Goal: Task Accomplishment & Management: Use online tool/utility

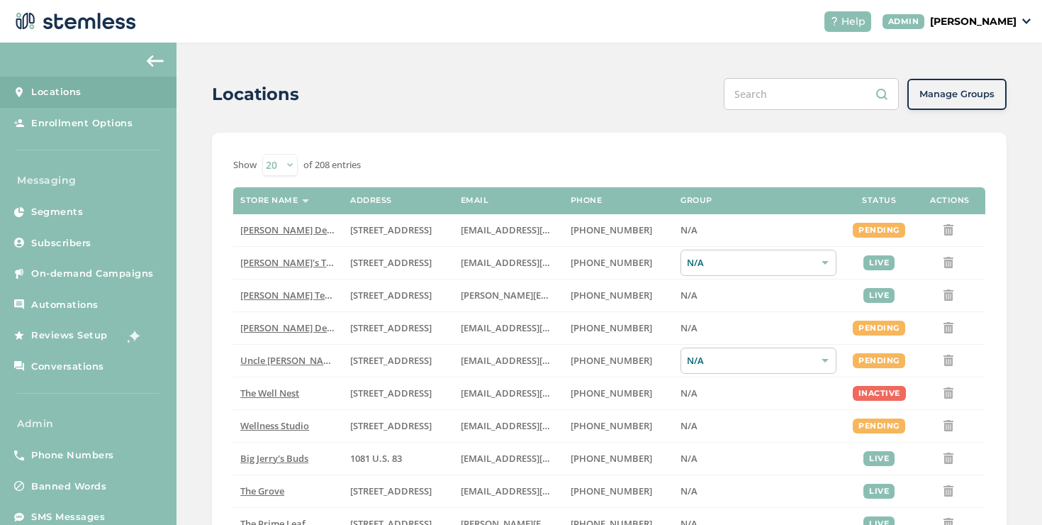
click at [91, 267] on span "On-demand Campaigns" at bounding box center [92, 274] width 123 height 14
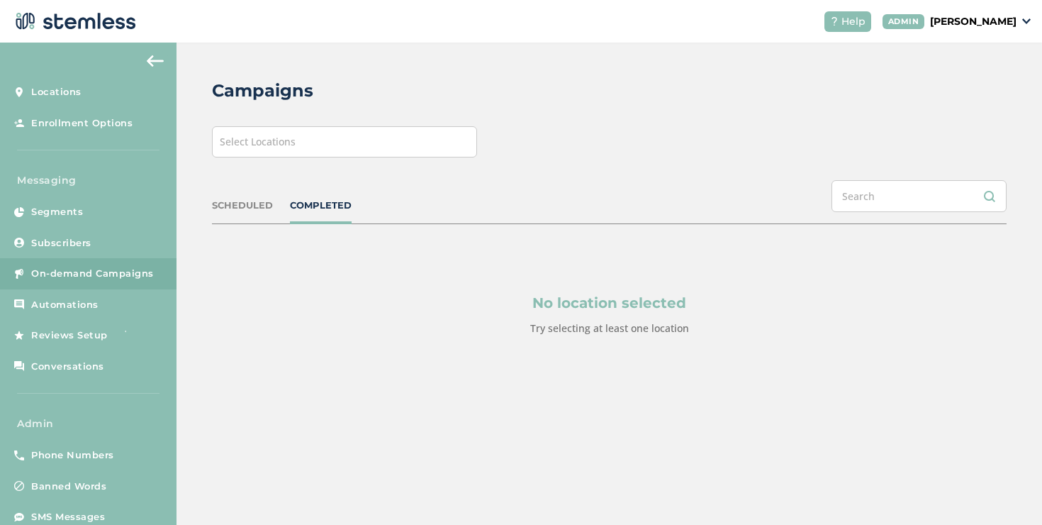
click at [250, 144] on span "Select Locations" at bounding box center [258, 141] width 76 height 13
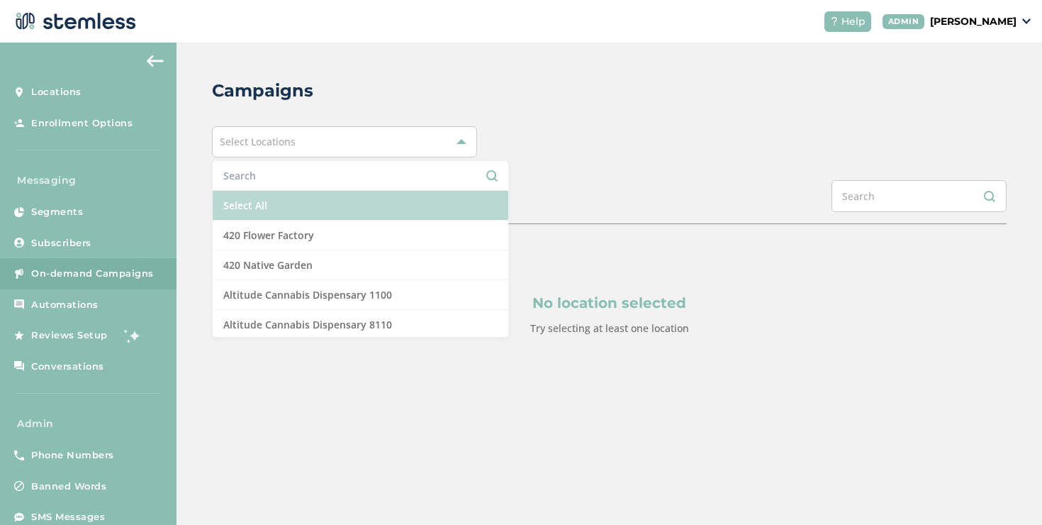
click at [245, 198] on li "Select All" at bounding box center [361, 206] width 296 height 30
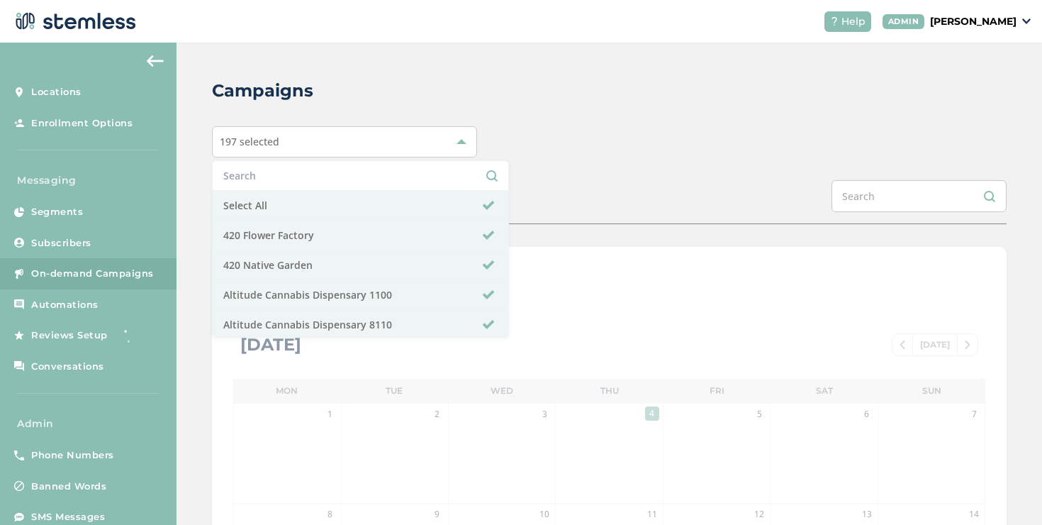
click at [578, 159] on div "Campaigns 197 selected Select All 420 Flower Factory 420 Native Garden Altitude…" at bounding box center [608, 501] width 865 height 917
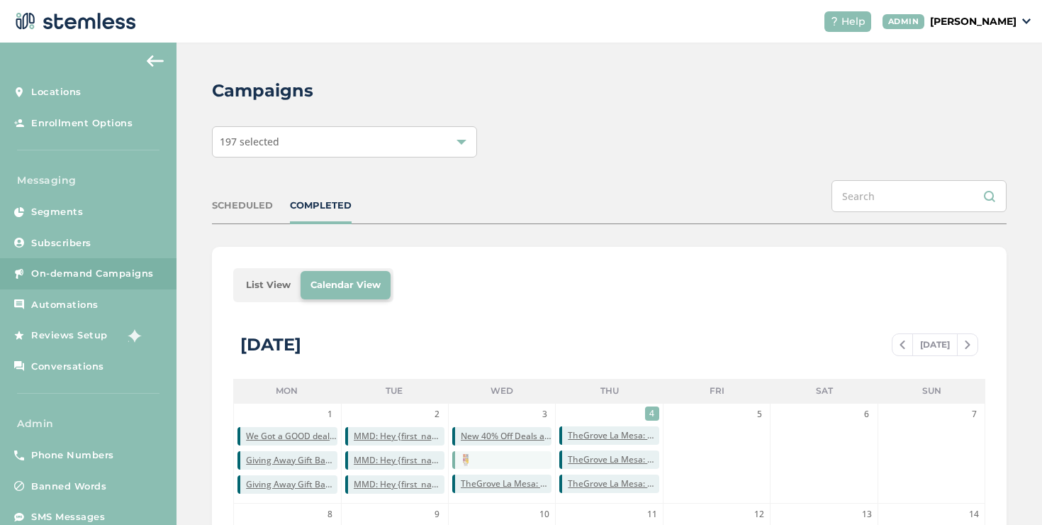
click at [250, 288] on li "List View" at bounding box center [268, 285] width 65 height 28
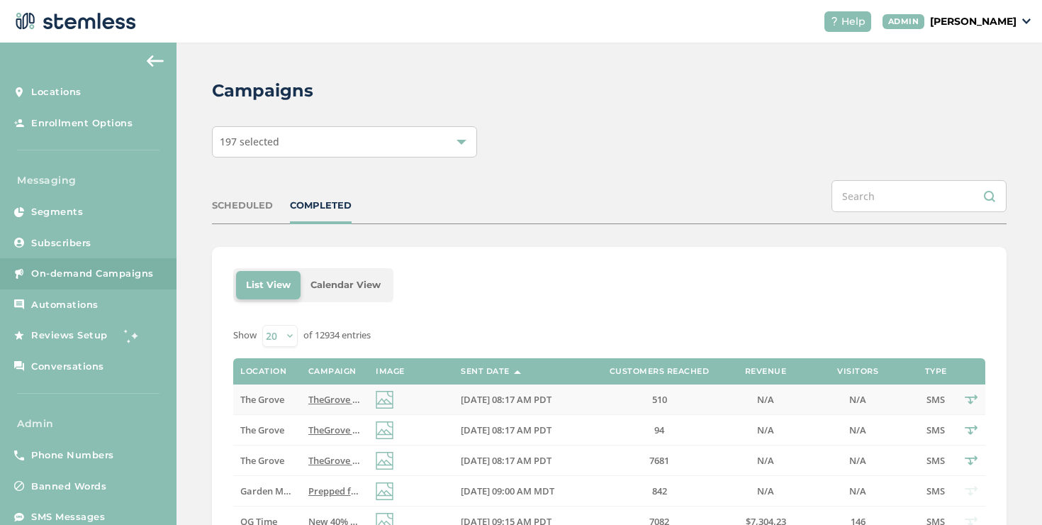
click at [318, 393] on span "TheGrove La Mesa: You have a new notification waiting for you, {first_name}! Re…" at bounding box center [521, 399] width 427 height 13
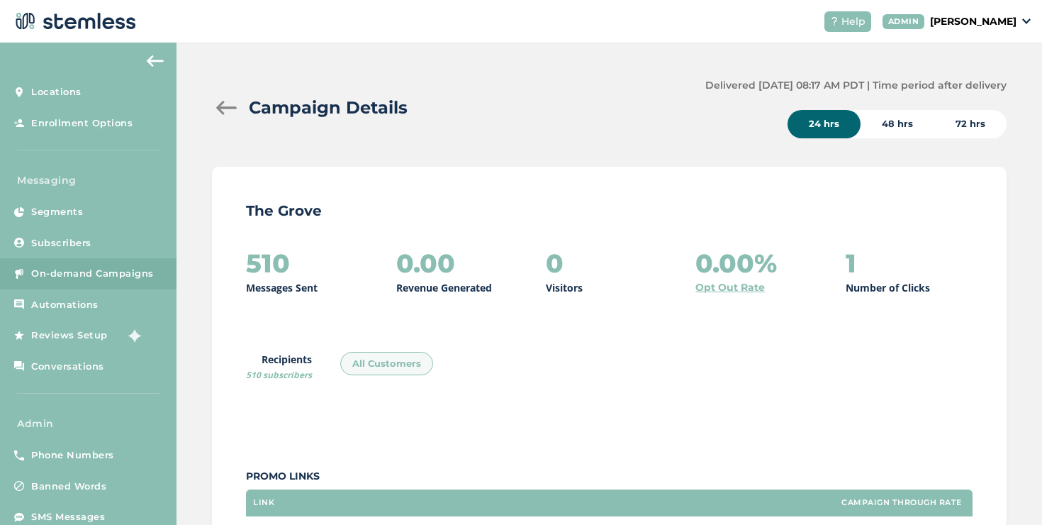
click at [226, 106] on div at bounding box center [226, 108] width 28 height 14
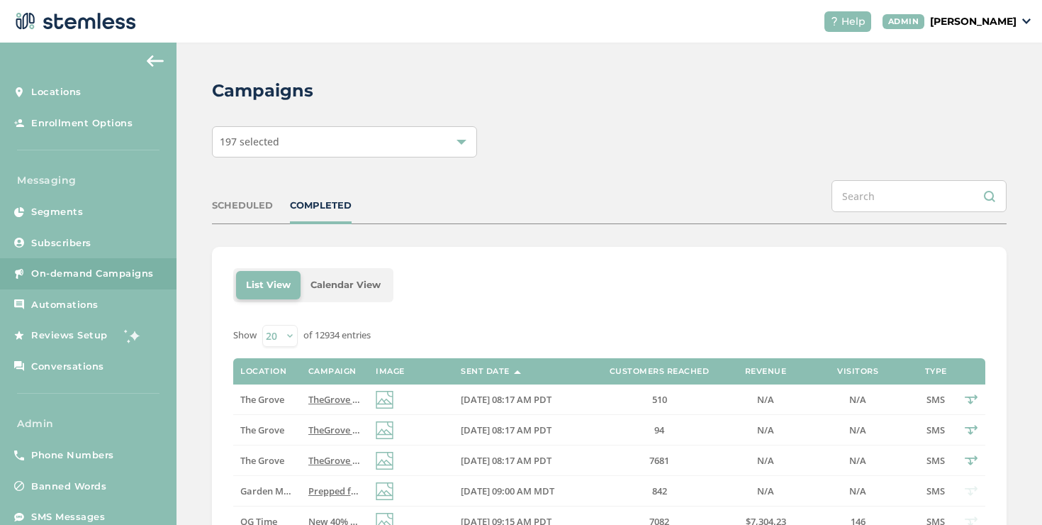
click at [353, 465] on span "TheGrove La Mesa: You have a new notification waiting for you, {first_name}! Re…" at bounding box center [521, 460] width 427 height 13
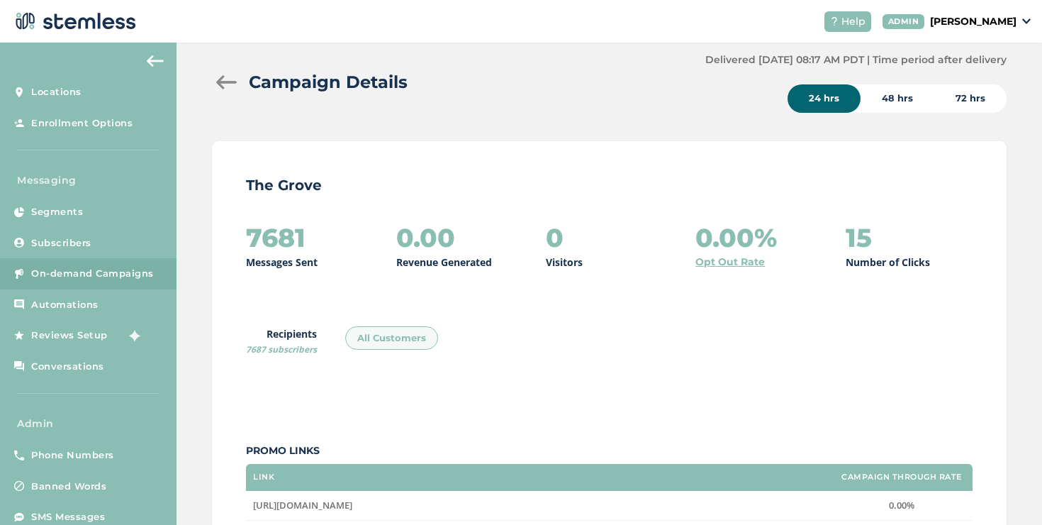
scroll to position [9, 0]
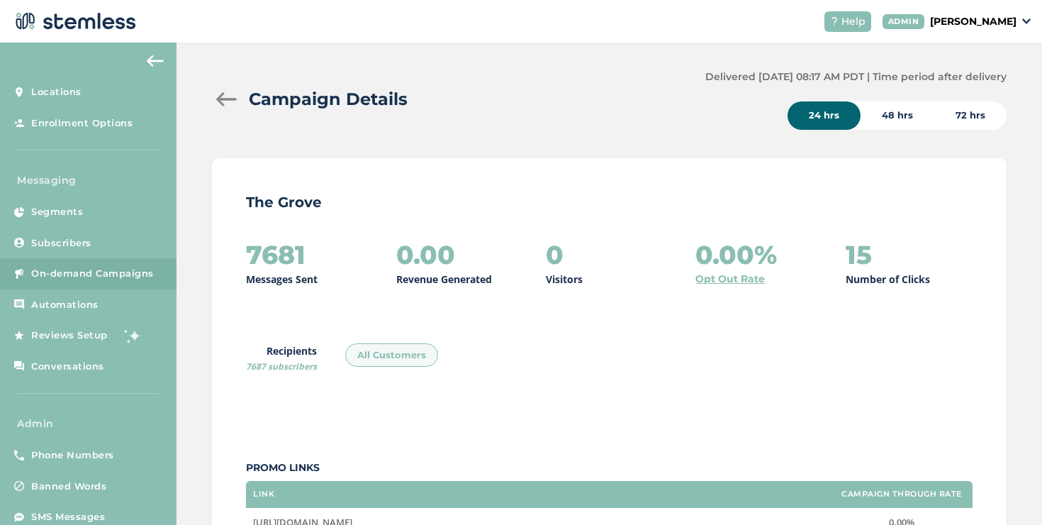
click at [222, 101] on div at bounding box center [226, 99] width 28 height 14
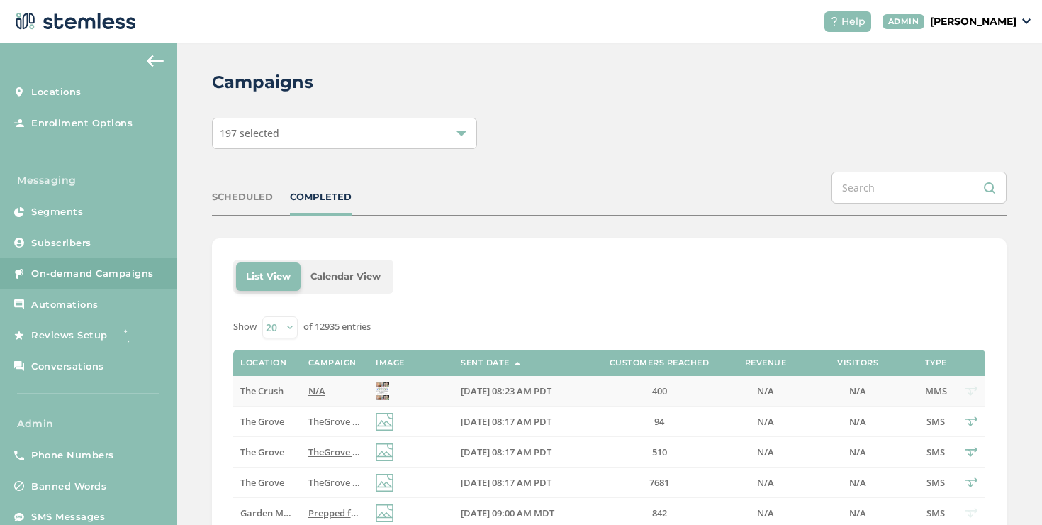
click at [288, 391] on label "The Crush" at bounding box center [266, 391] width 53 height 12
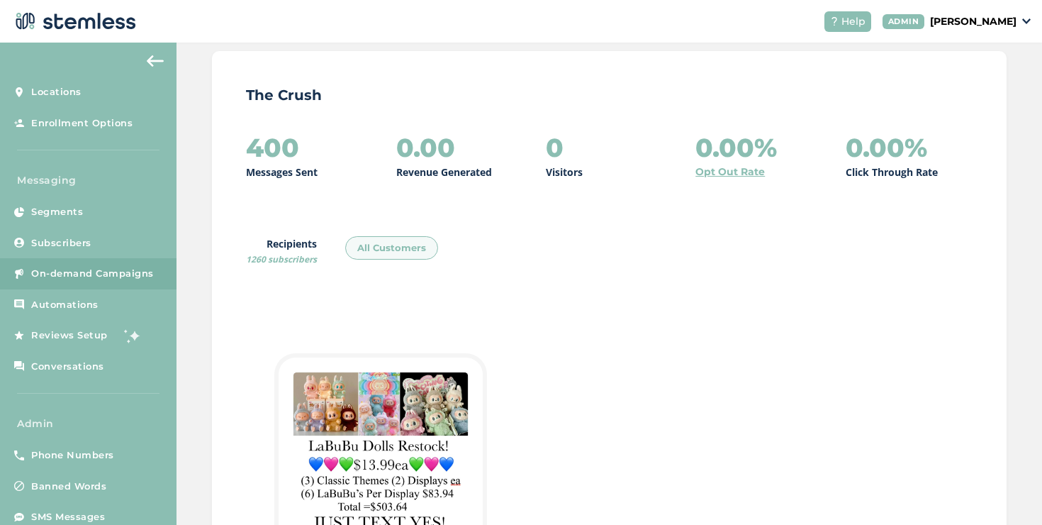
scroll to position [479, 0]
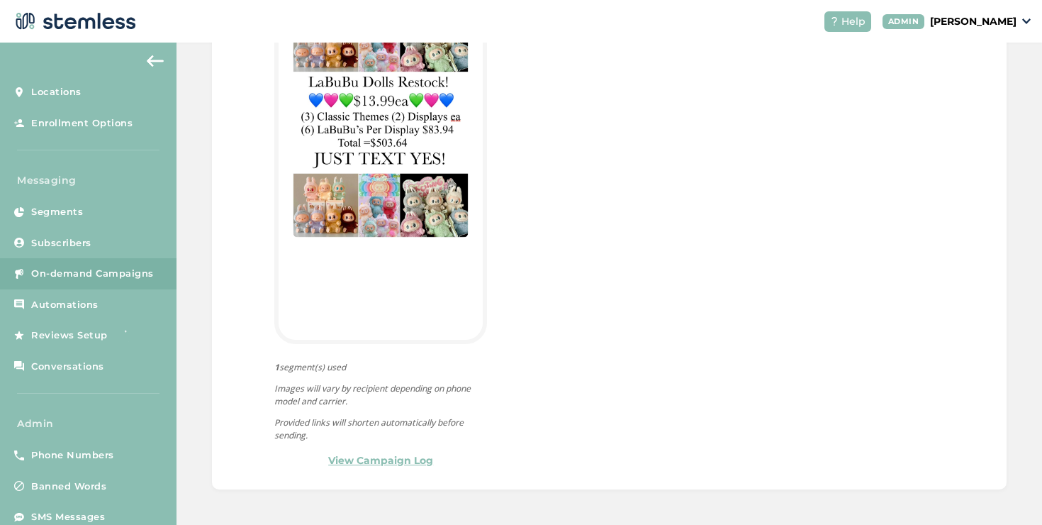
click at [344, 464] on link "View Campaign Log" at bounding box center [380, 460] width 105 height 15
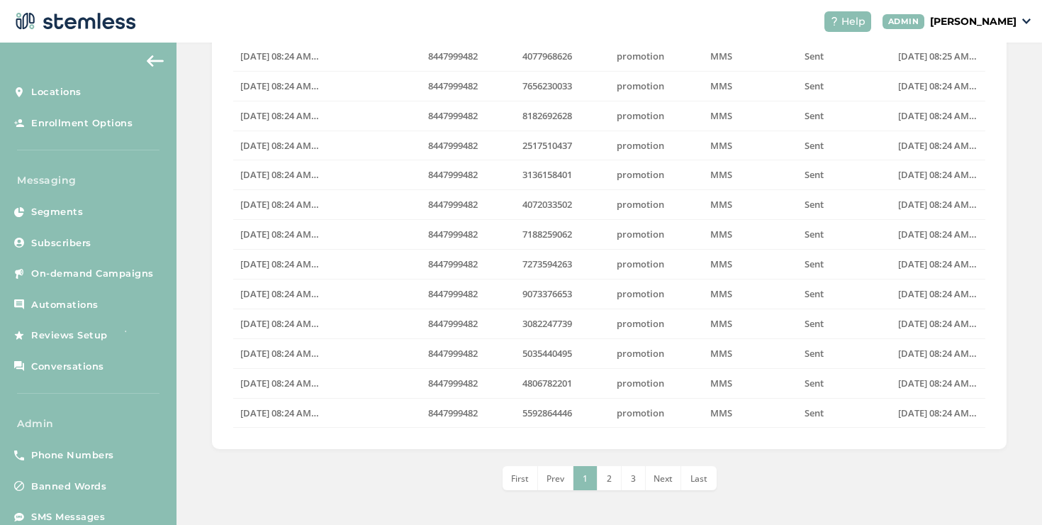
scroll to position [381, 0]
click at [697, 478] on span "Last" at bounding box center [698, 477] width 17 height 12
click at [516, 478] on span "First" at bounding box center [520, 477] width 18 height 12
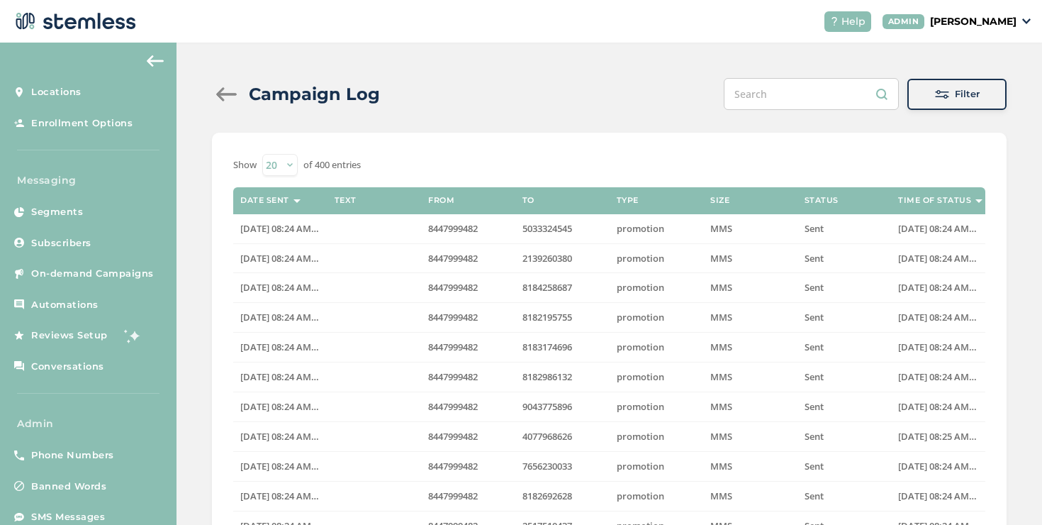
click at [220, 101] on div at bounding box center [226, 94] width 28 height 14
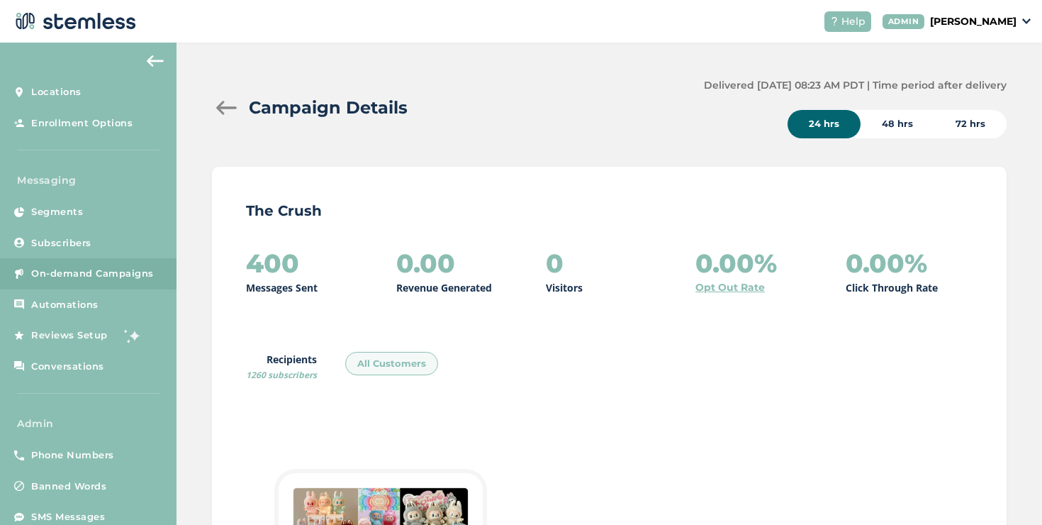
click at [223, 102] on div at bounding box center [226, 108] width 28 height 14
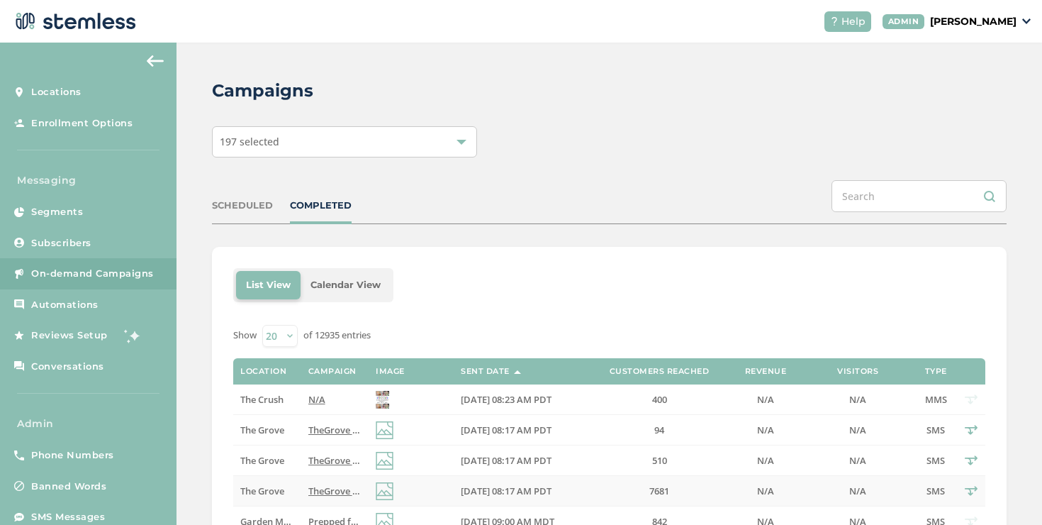
click at [291, 482] on td "The Grove" at bounding box center [266, 491] width 67 height 30
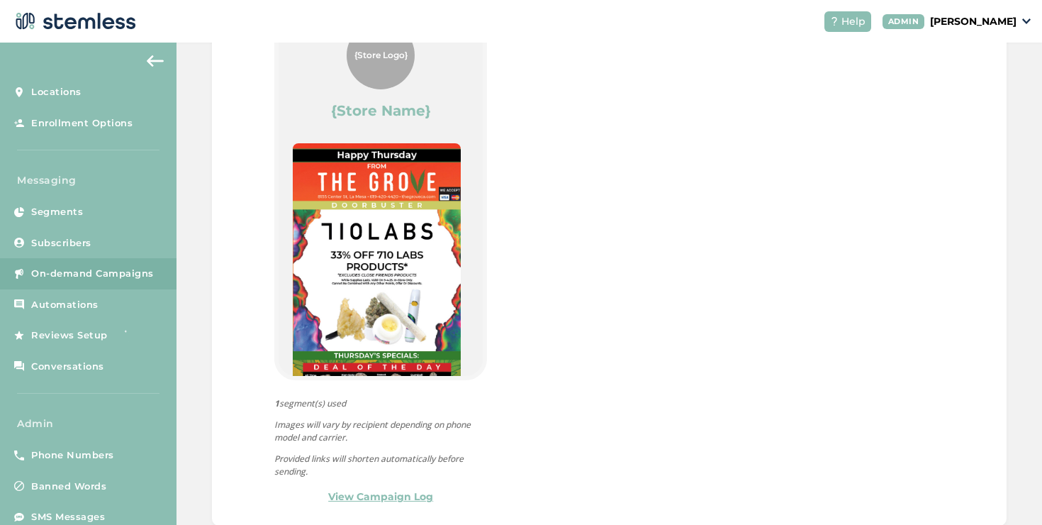
scroll to position [812, 0]
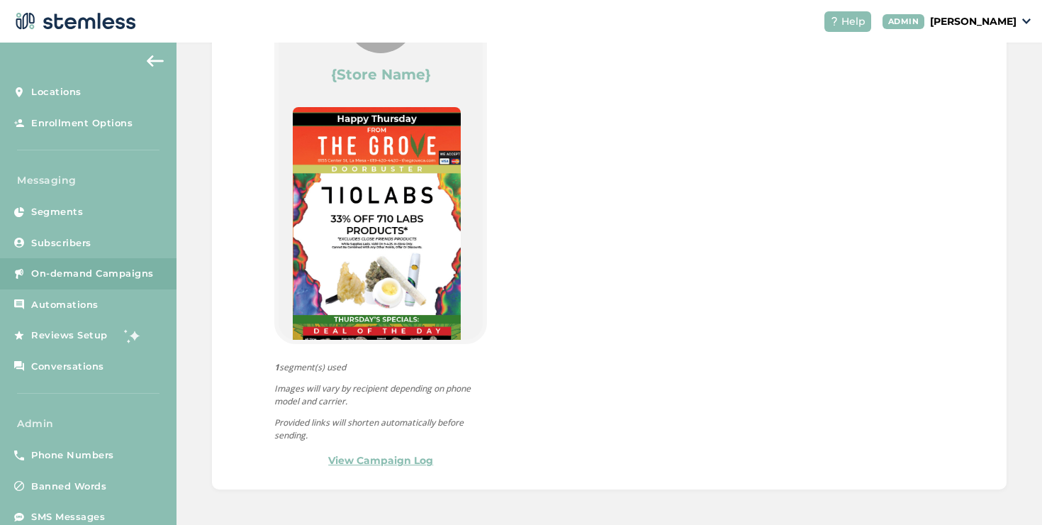
click at [373, 461] on link "View Campaign Log" at bounding box center [380, 460] width 105 height 15
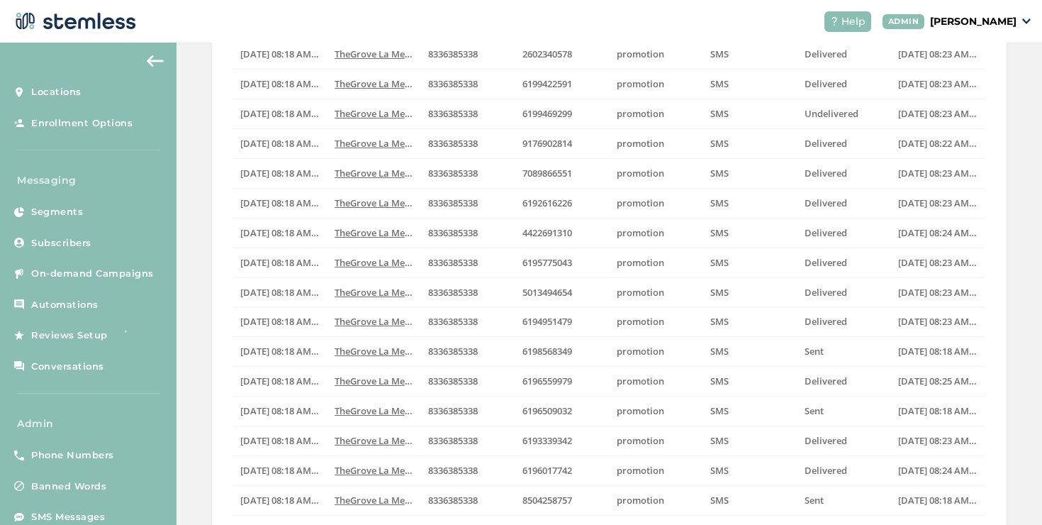
scroll to position [381, 0]
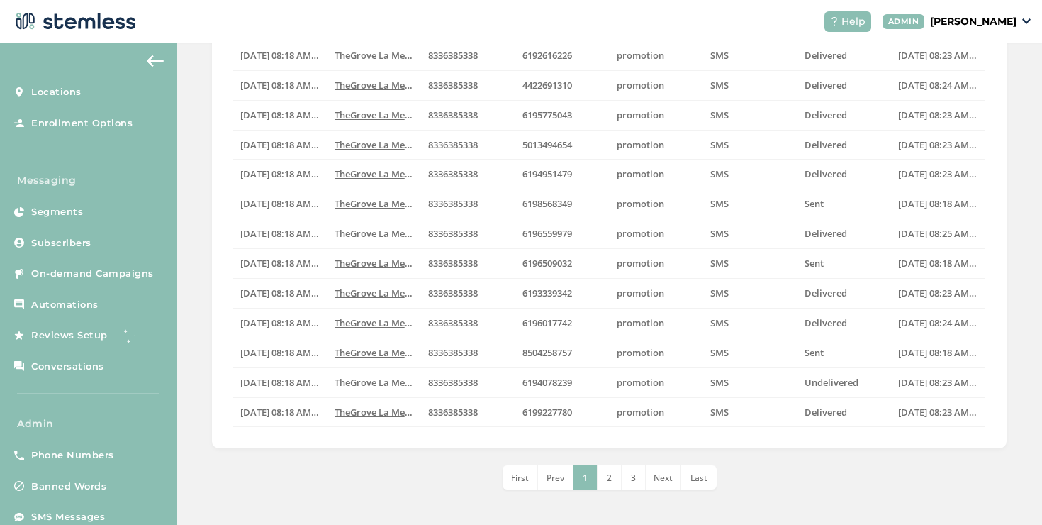
click at [690, 481] on span "Last" at bounding box center [698, 477] width 17 height 12
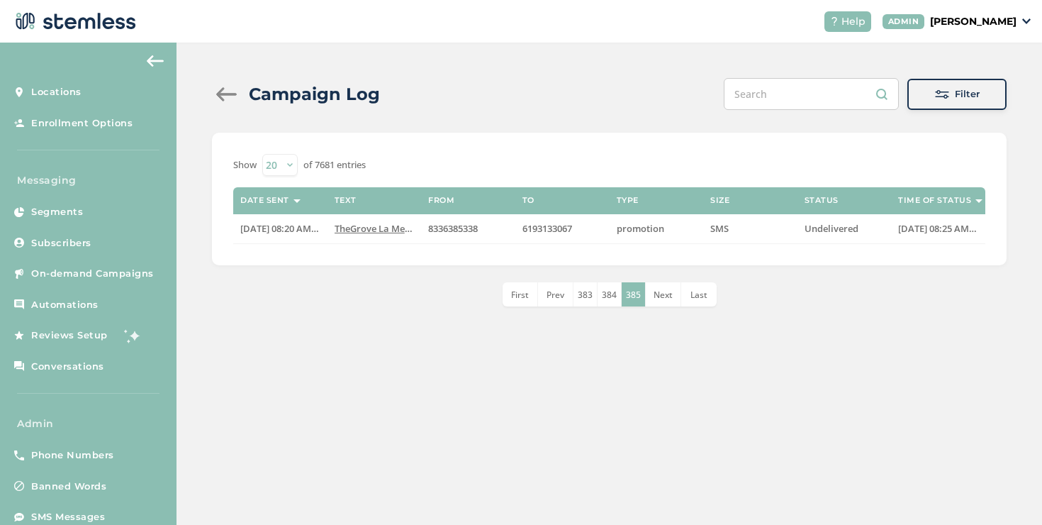
scroll to position [0, 0]
click at [615, 301] on li "384" at bounding box center [610, 294] width 24 height 24
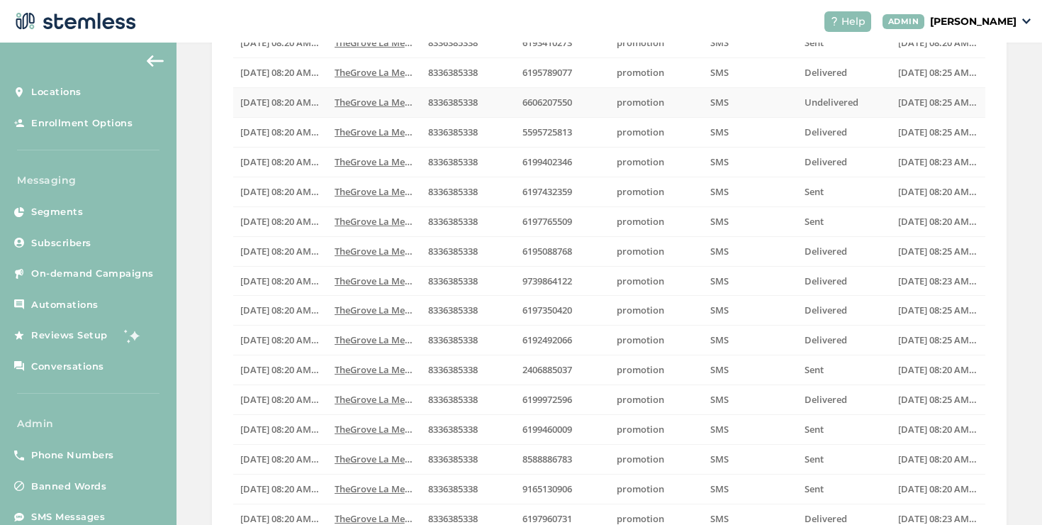
scroll to position [381, 0]
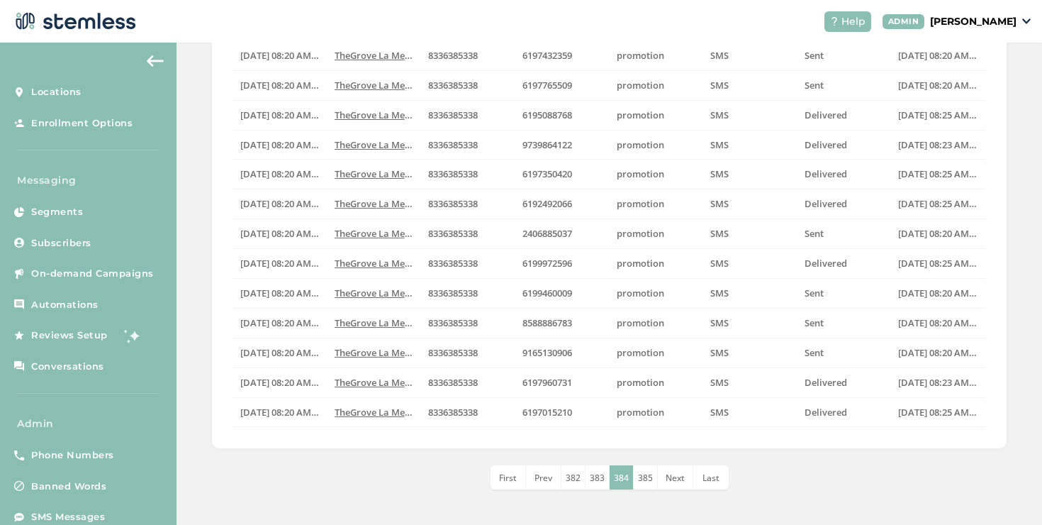
click at [590, 476] on span "383" at bounding box center [597, 477] width 15 height 12
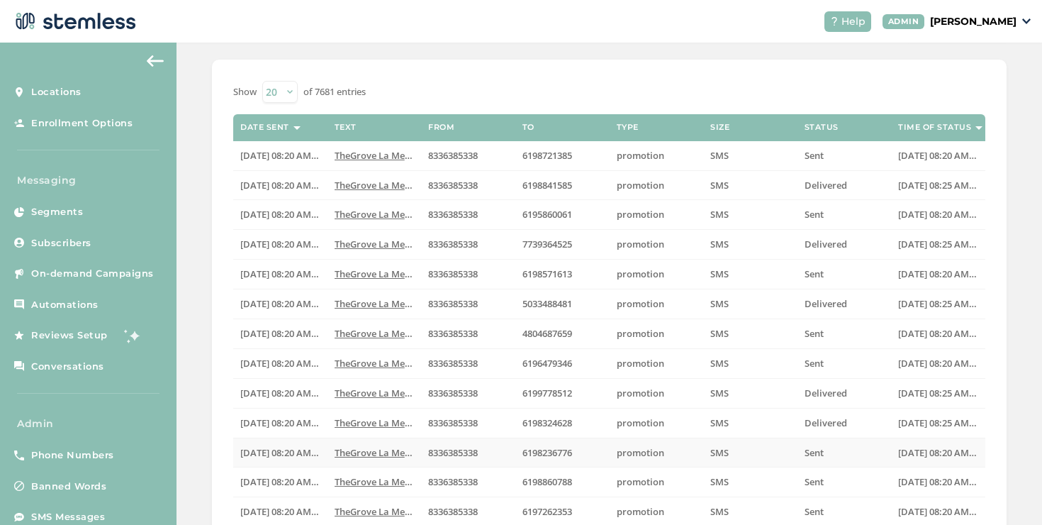
scroll to position [0, 0]
